Goal: Information Seeking & Learning: Learn about a topic

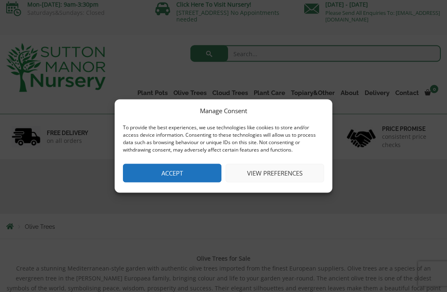
scroll to position [6, 0]
click at [196, 183] on button "Accept" at bounding box center [172, 173] width 98 height 19
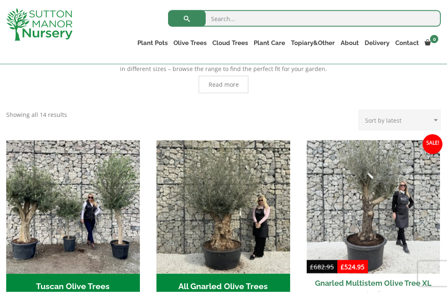
scroll to position [231, 0]
click at [80, 286] on h2 "Tuscan Olive Trees (5)" at bounding box center [73, 287] width 134 height 26
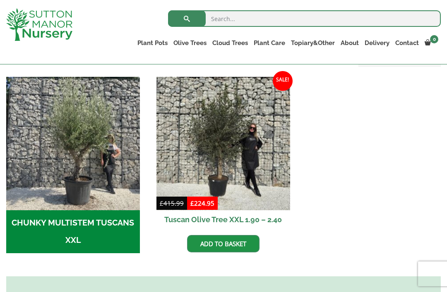
scroll to position [242, 0]
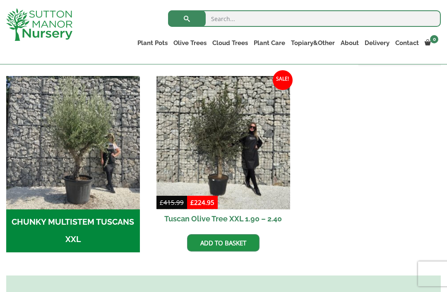
click at [223, 151] on img at bounding box center [223, 143] width 134 height 134
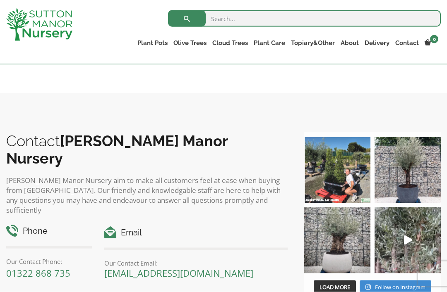
scroll to position [954, 0]
click at [340, 234] on img at bounding box center [337, 240] width 66 height 66
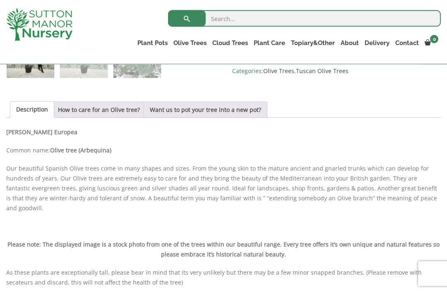
scroll to position [381, 0]
click at [251, 105] on link "Want us to pot your tree into a new pot?" at bounding box center [205, 109] width 111 height 16
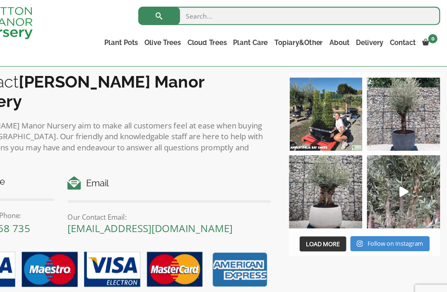
scroll to position [847, 0]
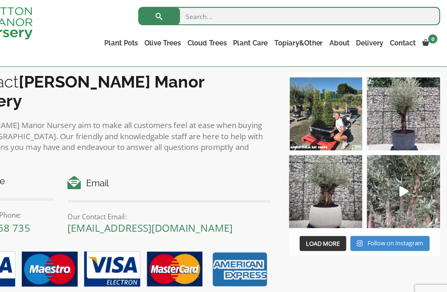
click at [374, 134] on img at bounding box center [407, 107] width 66 height 66
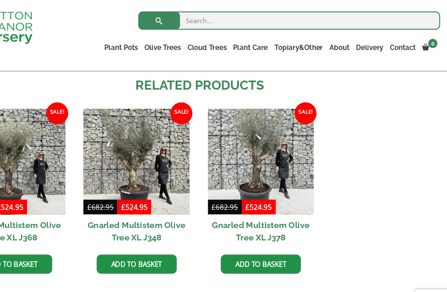
scroll to position [566, 0]
click at [0, 0] on link "Plateau Olive Trees (Mesa Range)" at bounding box center [0, 0] width 0 height 0
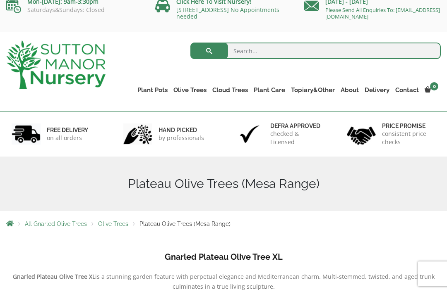
scroll to position [9, 0]
click at [110, 225] on span "Olive Trees" at bounding box center [113, 224] width 30 height 7
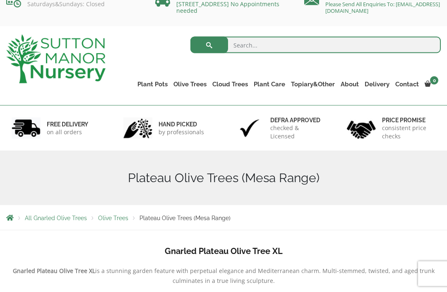
scroll to position [0, 0]
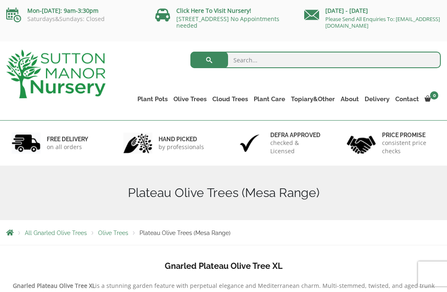
click at [0, 0] on link "Gnarled Olive Trees (Bella Range)" at bounding box center [0, 0] width 0 height 0
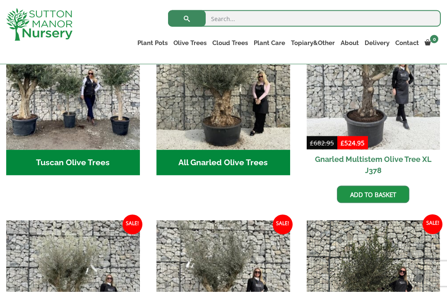
scroll to position [321, 0]
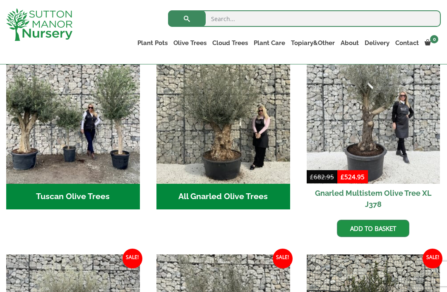
click at [86, 196] on h2 "Tuscan Olive Trees (5)" at bounding box center [73, 197] width 134 height 26
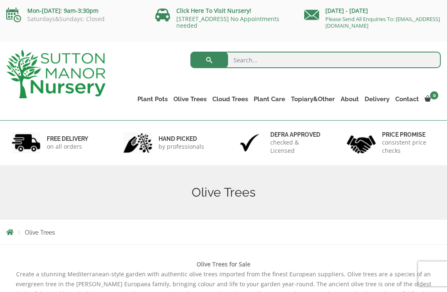
scroll to position [347, 0]
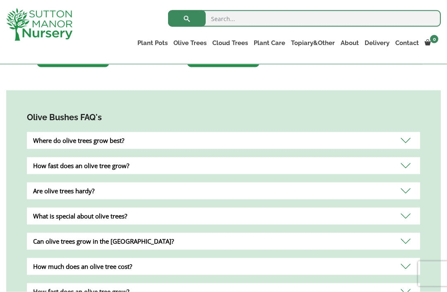
click at [403, 158] on div "How fast does an olive tree grow?" at bounding box center [223, 166] width 393 height 17
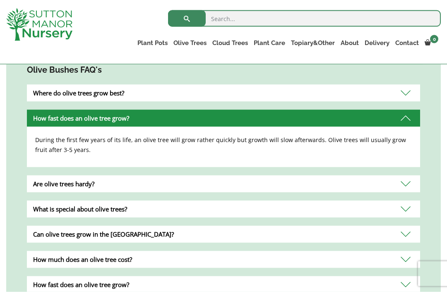
scroll to position [743, 0]
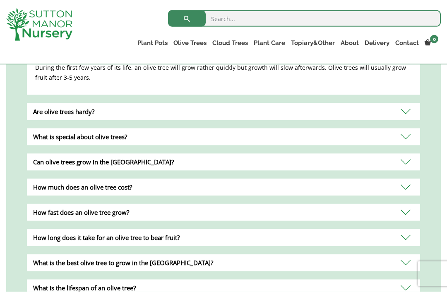
click at [399, 179] on div "How much does an olive tree cost?" at bounding box center [223, 187] width 393 height 17
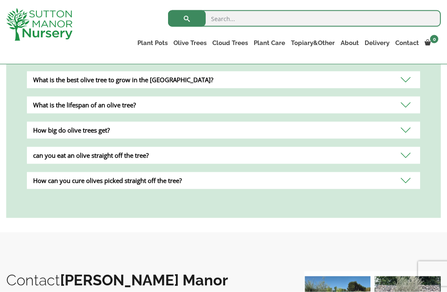
scroll to position [1001, 0]
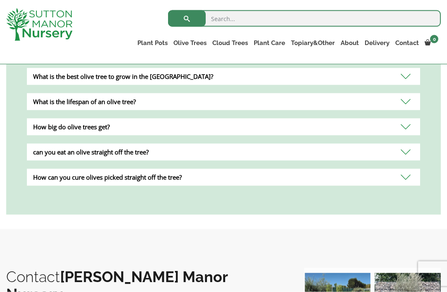
click at [405, 144] on div "can you eat an olive straight off the tree?" at bounding box center [223, 152] width 393 height 17
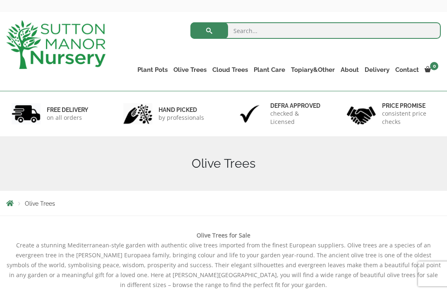
scroll to position [0, 0]
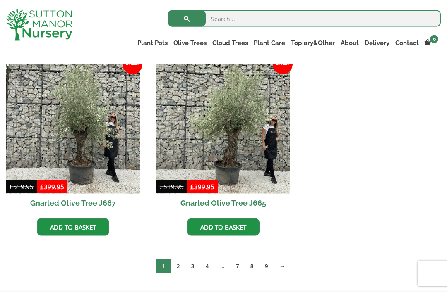
scroll to position [602, 0]
click at [287, 265] on link "→" at bounding box center [281, 266] width 17 height 14
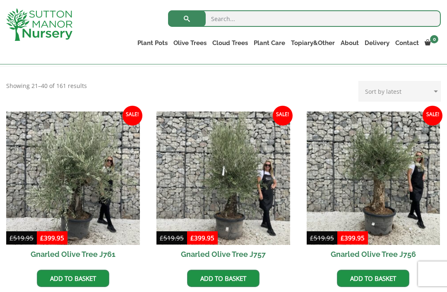
scroll to position [164, 0]
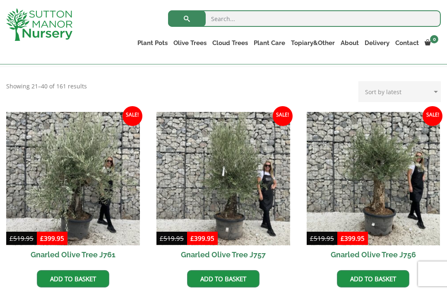
click at [383, 206] on img at bounding box center [373, 179] width 134 height 134
